Goal: Task Accomplishment & Management: Manage account settings

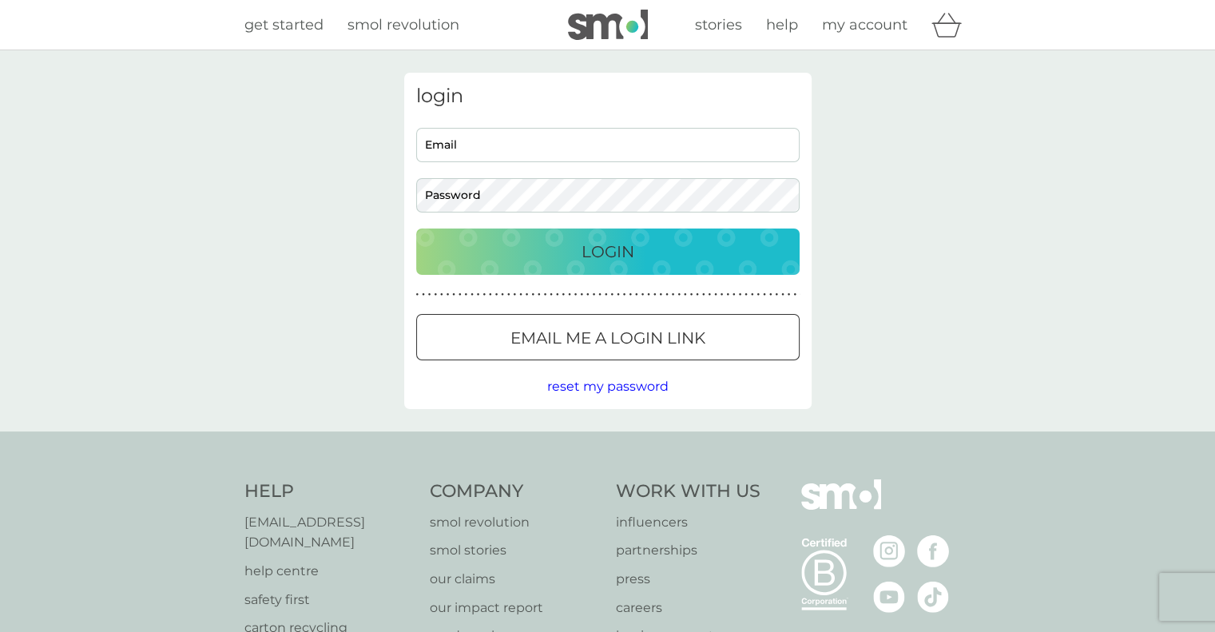
click at [471, 157] on input "Email" at bounding box center [608, 145] width 384 height 34
type input "[EMAIL_ADDRESS][DOMAIN_NAME]"
click at [416, 229] on button "Login" at bounding box center [608, 252] width 384 height 46
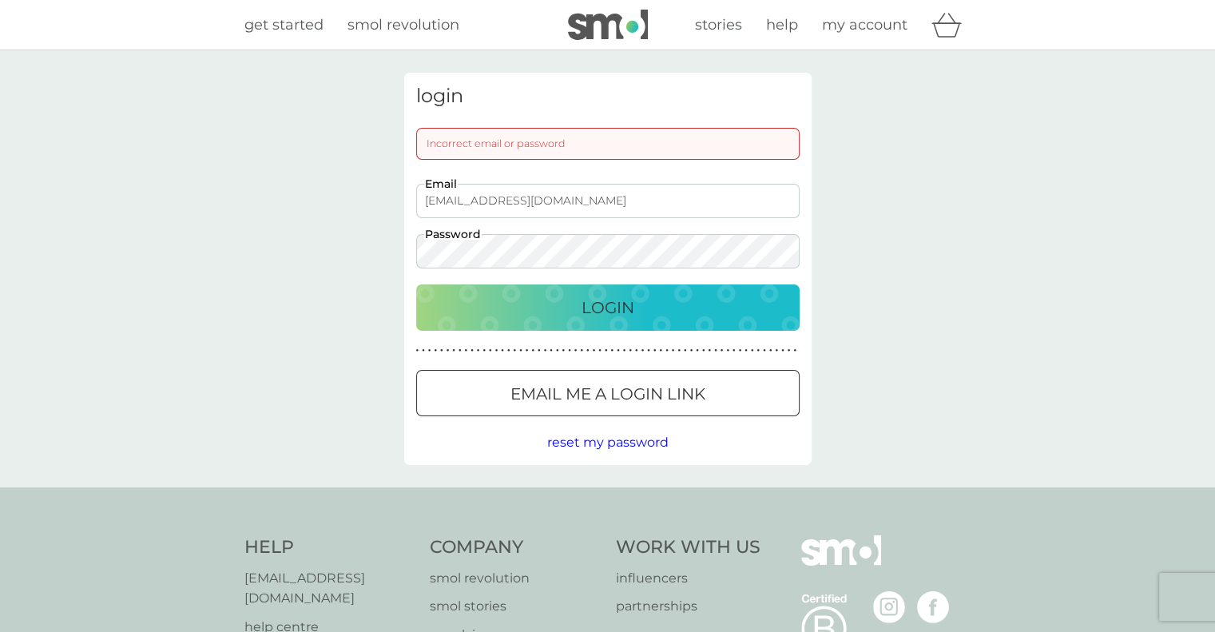
click at [508, 304] on div "Login" at bounding box center [608, 308] width 352 height 26
click at [217, 220] on div "login Incorrect email or password [PERSON_NAME][EMAIL_ADDRESS][DOMAIN_NAME] Ema…" at bounding box center [607, 268] width 1215 height 437
click at [416, 284] on button "Login" at bounding box center [608, 307] width 384 height 46
click at [356, 248] on div "login Incorrect email or password [PERSON_NAME][EMAIL_ADDRESS][DOMAIN_NAME] Ema…" at bounding box center [607, 268] width 1215 height 437
click at [454, 303] on div "Login" at bounding box center [608, 308] width 352 height 26
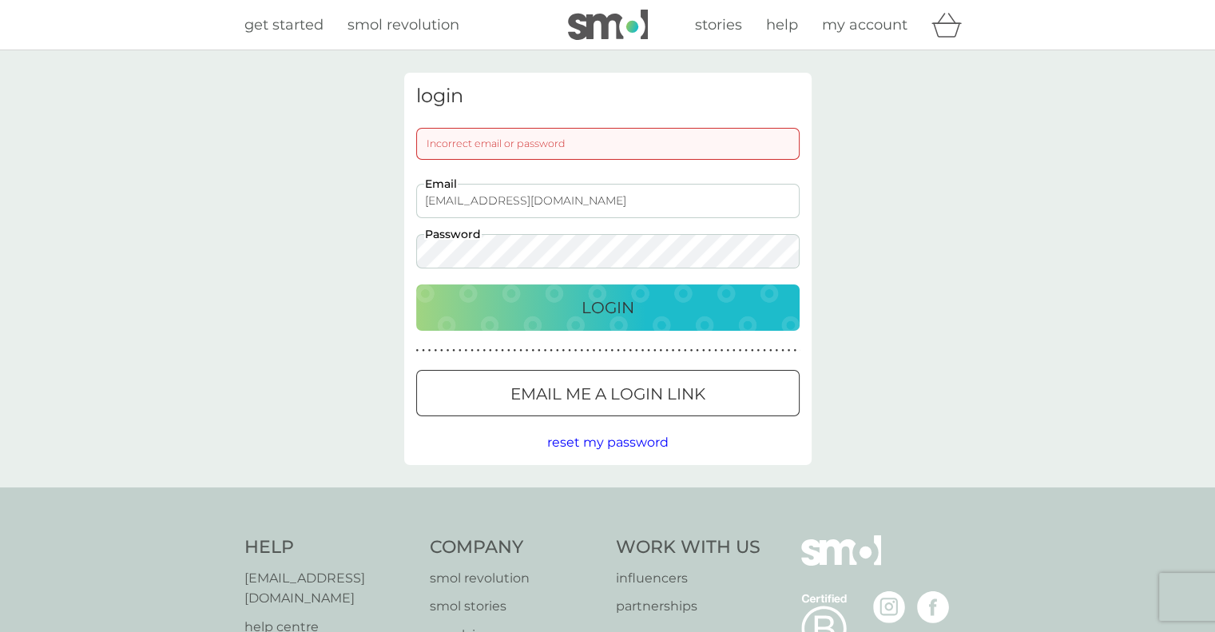
click at [593, 408] on button "Email me a login link" at bounding box center [608, 393] width 384 height 46
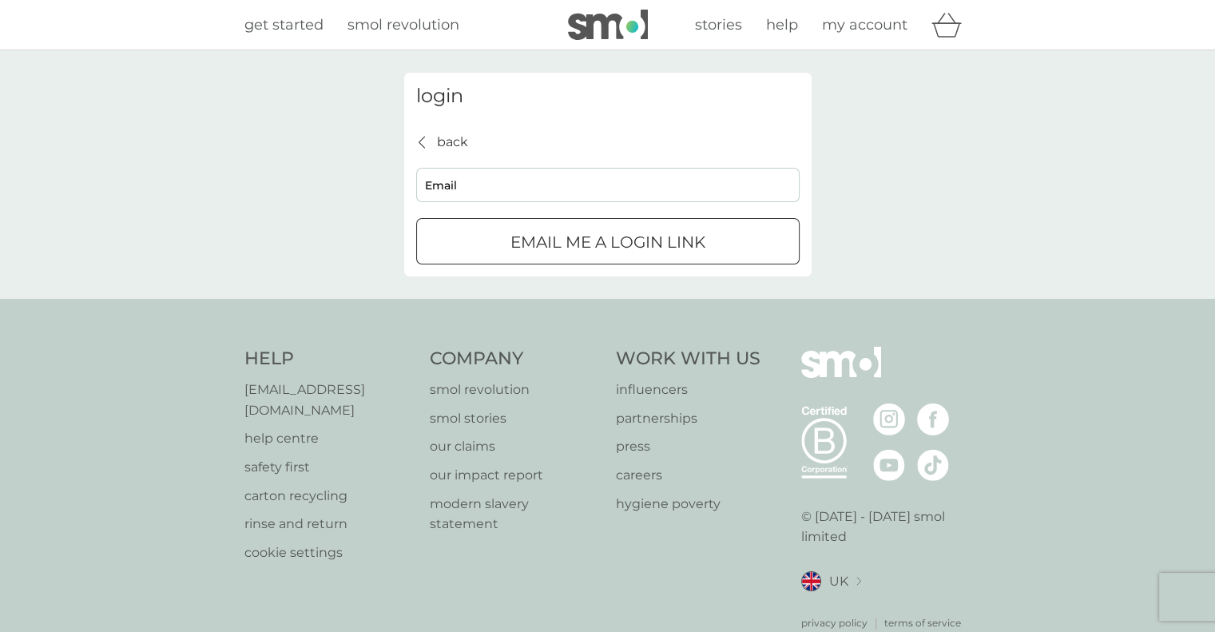
click at [567, 191] on input "Email" at bounding box center [608, 185] width 384 height 34
type input "[EMAIL_ADDRESS][DOMAIN_NAME]"
drag, startPoint x: 570, startPoint y: 200, endPoint x: 599, endPoint y: 242, distance: 51.7
click at [599, 242] on div "submit" at bounding box center [608, 242] width 58 height 17
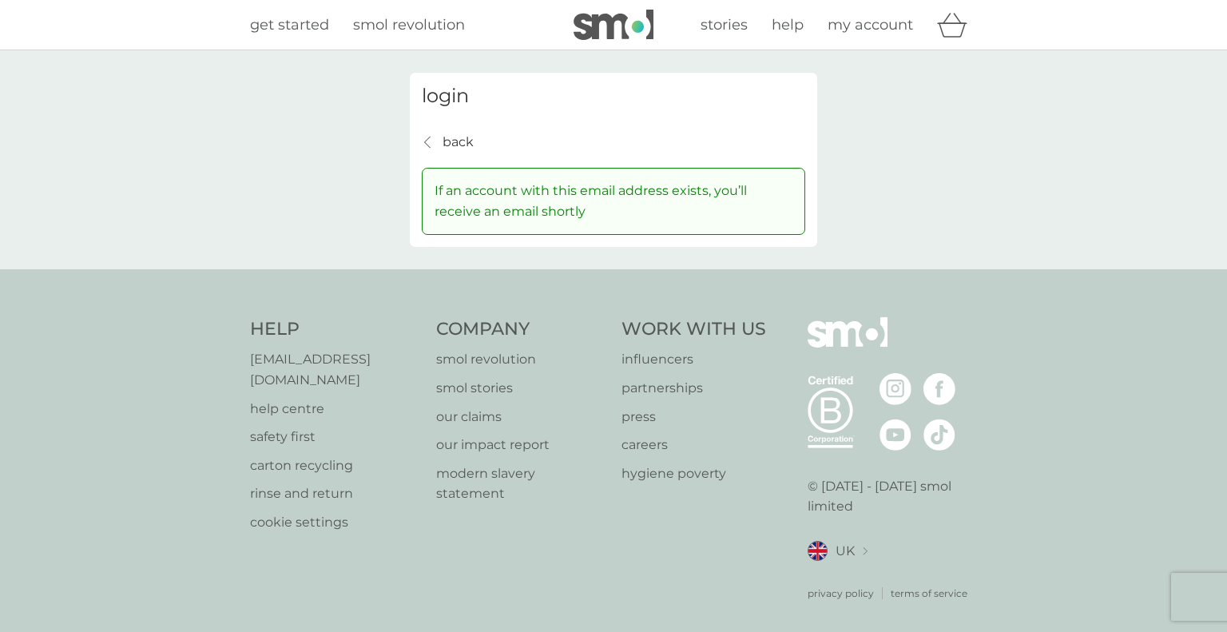
click at [476, 140] on div "back back If an account with this email address exists, you’ll receive an email…" at bounding box center [614, 183] width 384 height 103
click at [473, 141] on p "back" at bounding box center [458, 142] width 31 height 21
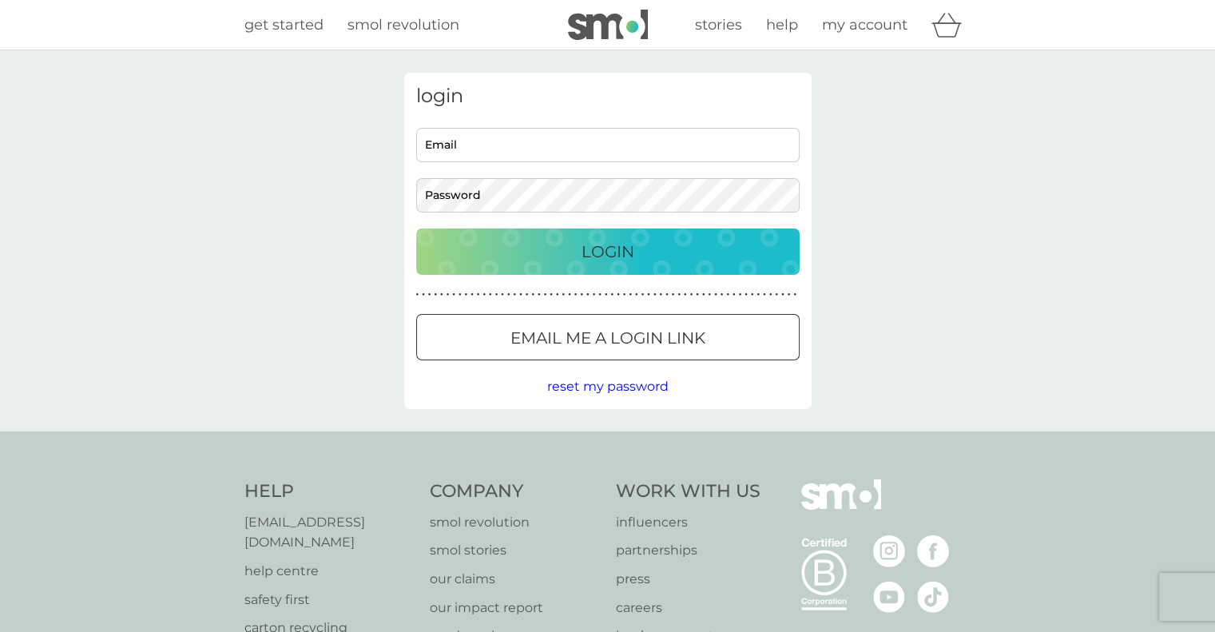
click at [516, 156] on input "Email" at bounding box center [608, 145] width 384 height 34
type input "[EMAIL_ADDRESS][DOMAIN_NAME]"
click at [416, 229] on button "Login" at bounding box center [608, 252] width 384 height 46
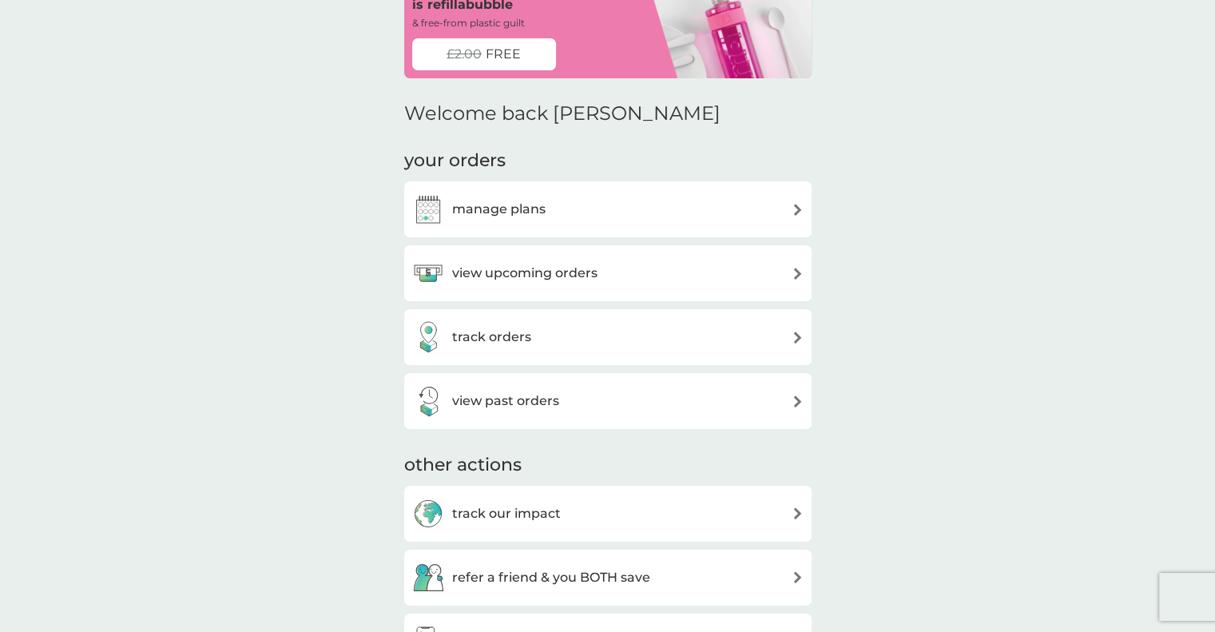
scroll to position [80, 0]
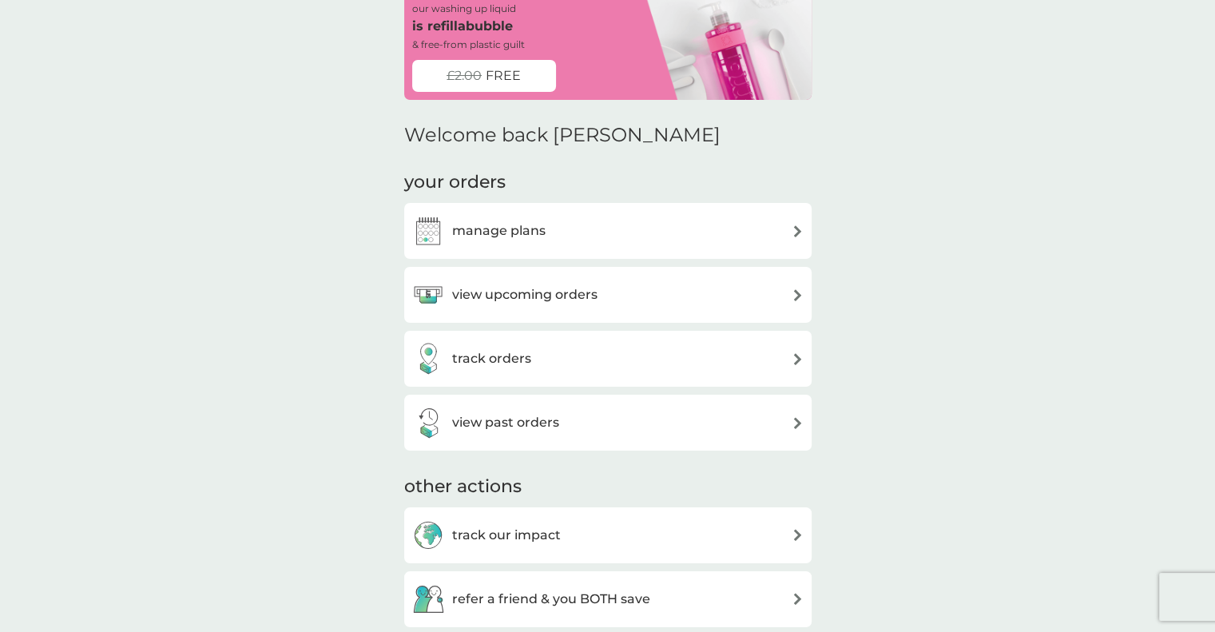
click at [629, 369] on div "track orders" at bounding box center [608, 359] width 392 height 32
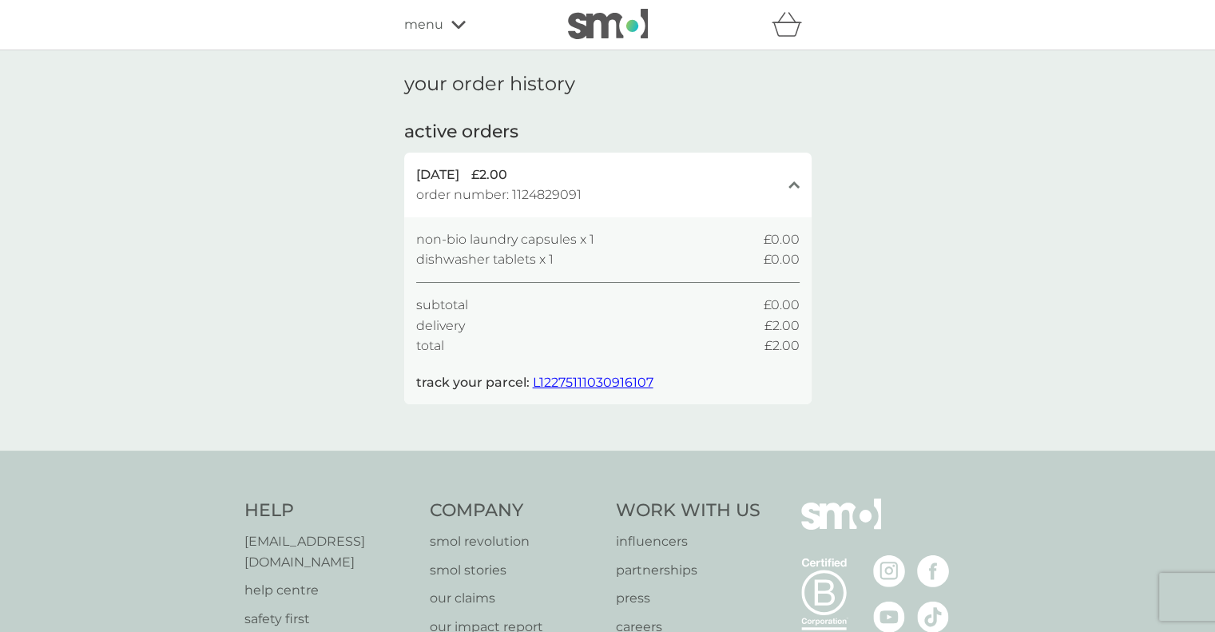
click at [640, 380] on span "L12275111030916107" at bounding box center [593, 382] width 121 height 15
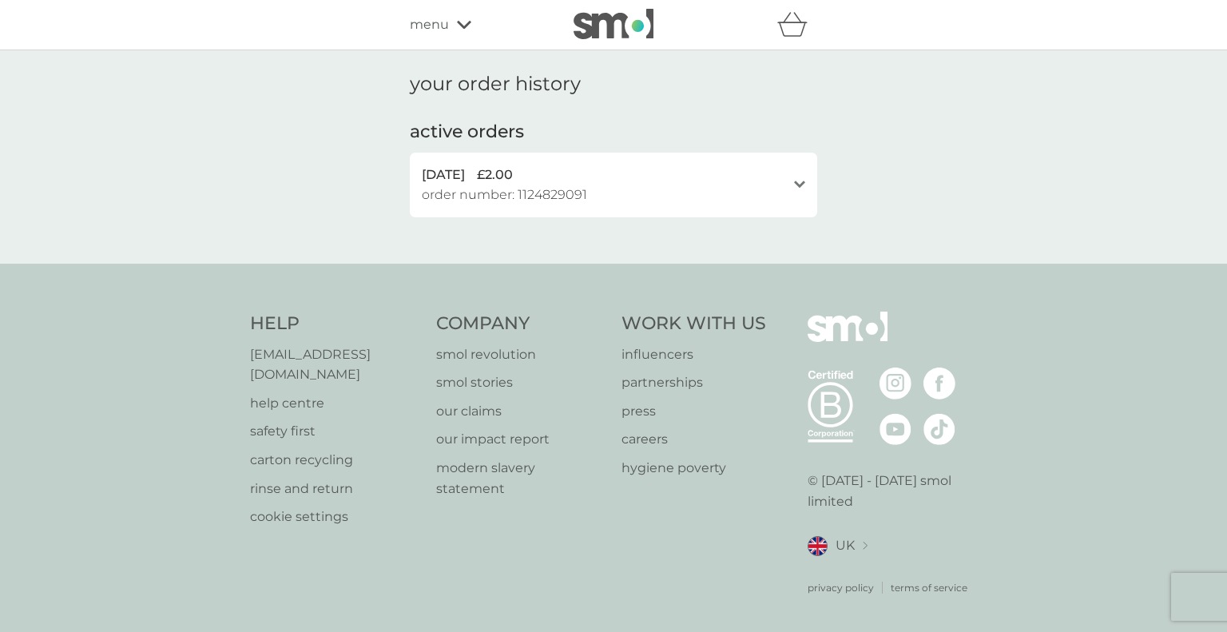
click at [665, 208] on div "3 Oct 2025 £2.00 order number: 1124829091 open" at bounding box center [614, 185] width 408 height 65
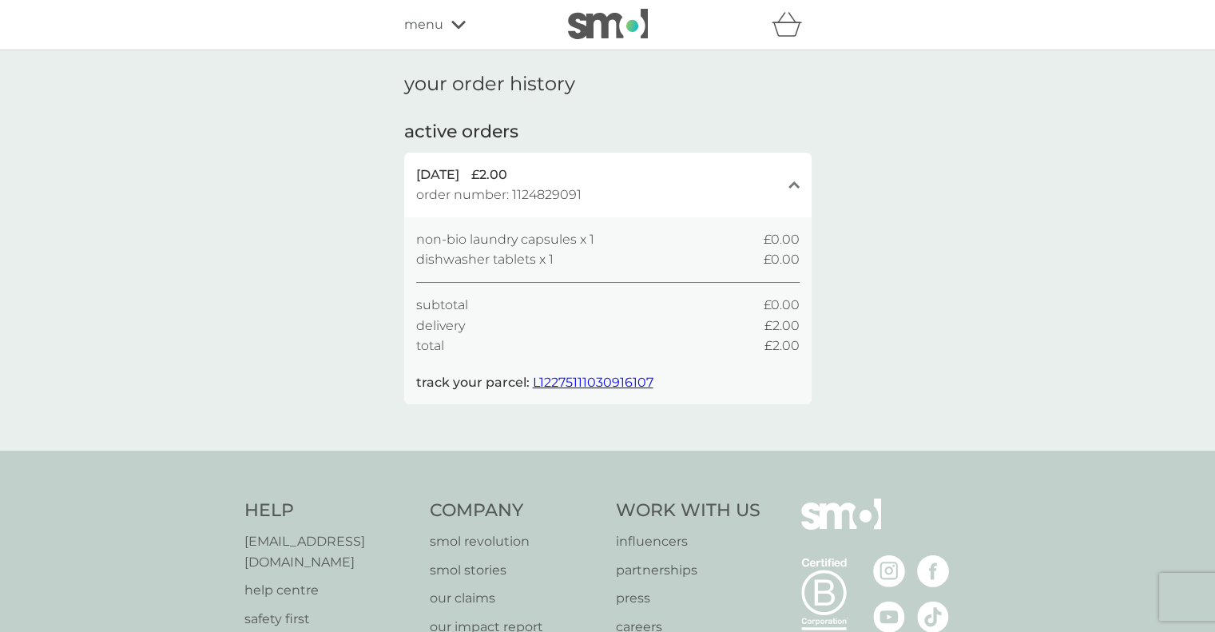
click at [479, 34] on div "menu" at bounding box center [472, 24] width 136 height 21
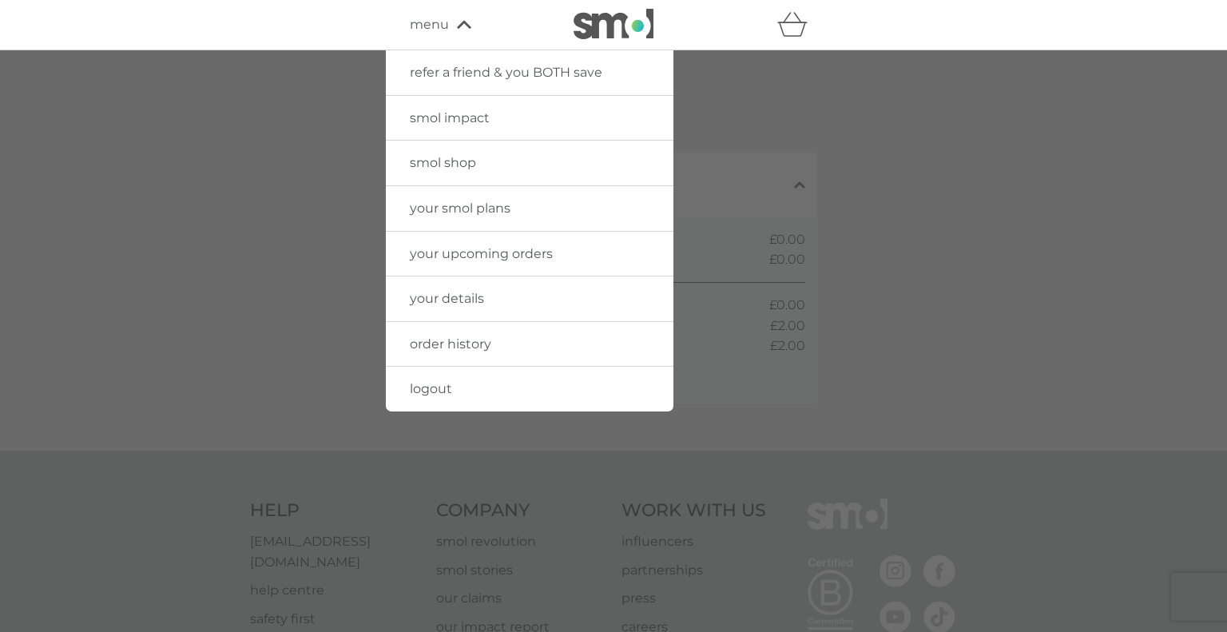
click at [567, 253] on link "your upcoming orders" at bounding box center [530, 254] width 288 height 45
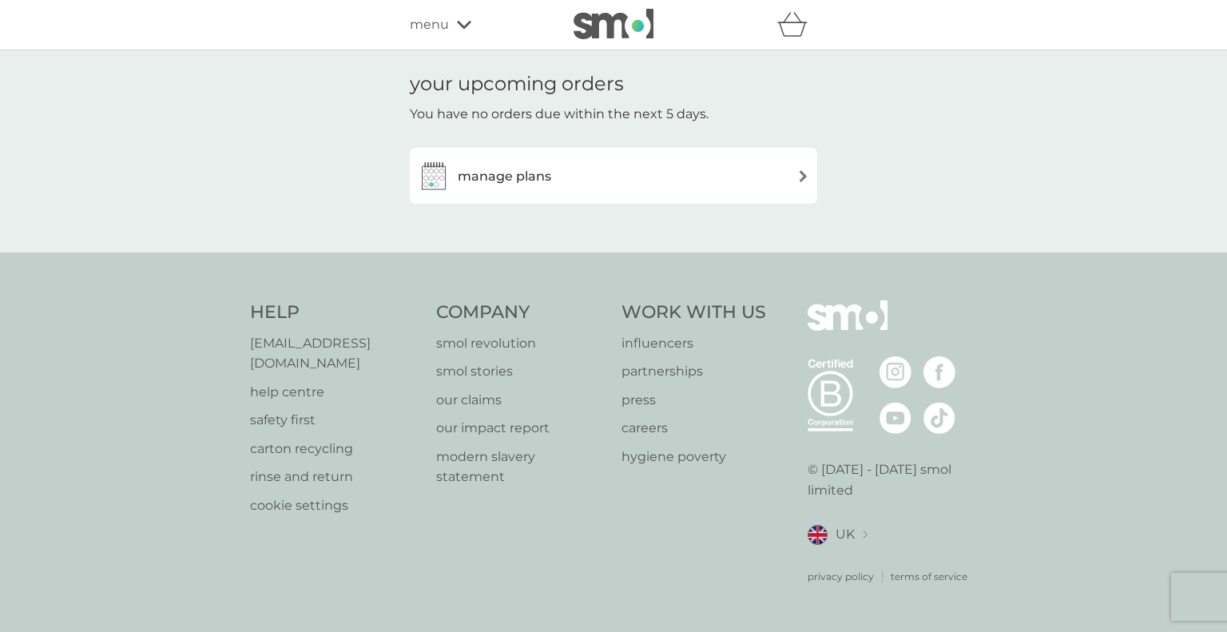
click at [561, 165] on div "manage plans" at bounding box center [614, 176] width 392 height 32
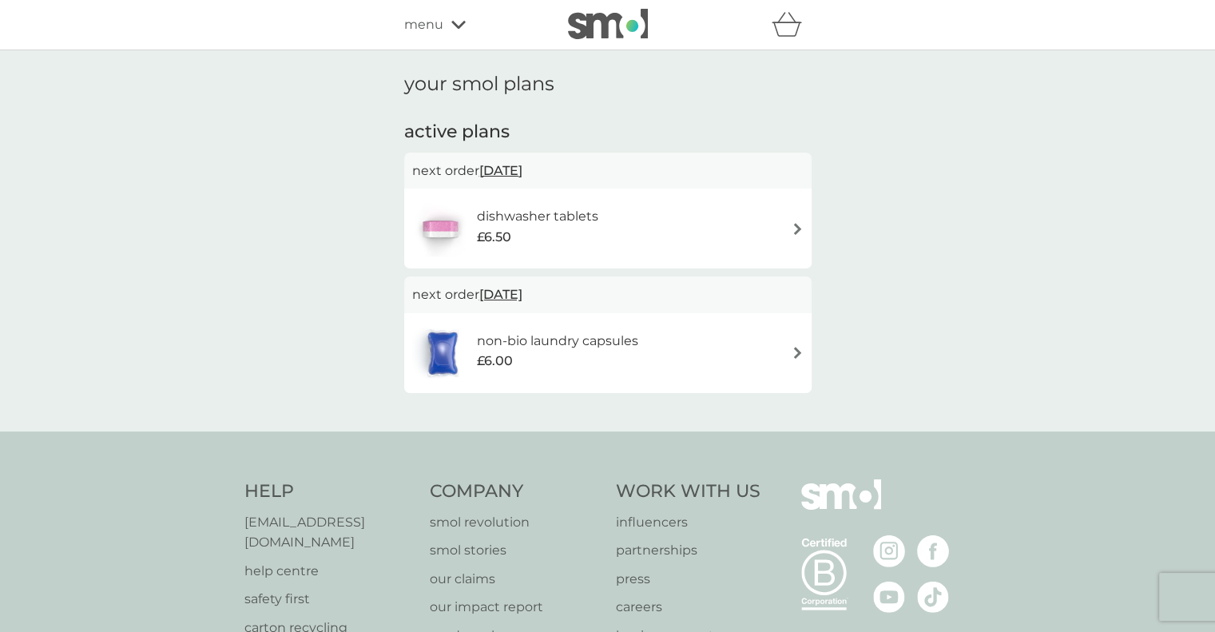
click at [671, 226] on div "dishwasher tablets £6.50" at bounding box center [608, 229] width 392 height 56
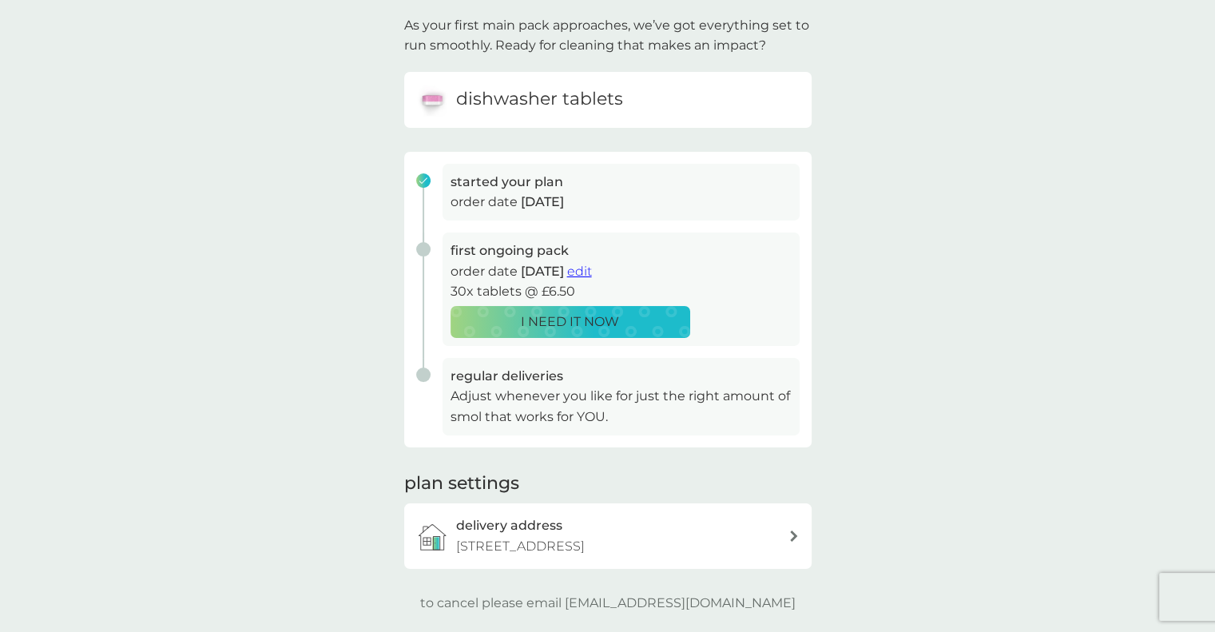
scroll to position [160, 0]
